Goal: Browse casually

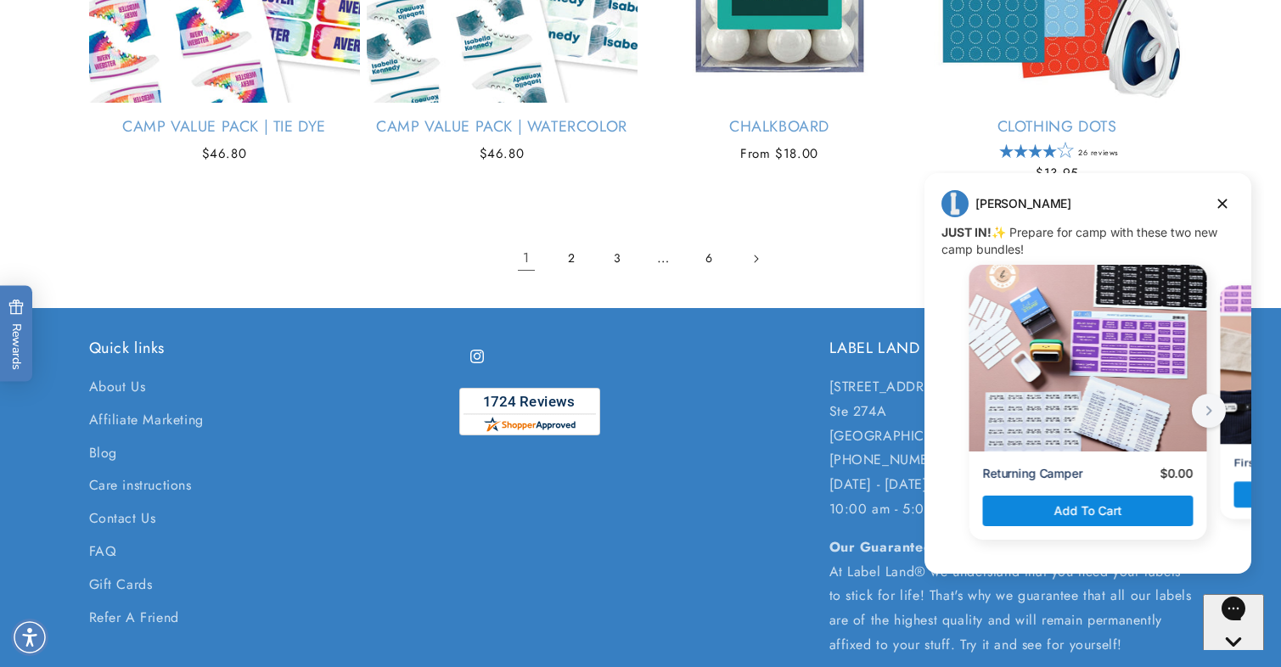
scroll to position [3684, 0]
